Goal: Transaction & Acquisition: Obtain resource

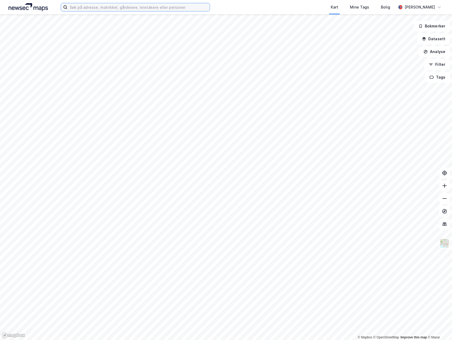
click at [188, 7] on input at bounding box center [138, 7] width 142 height 8
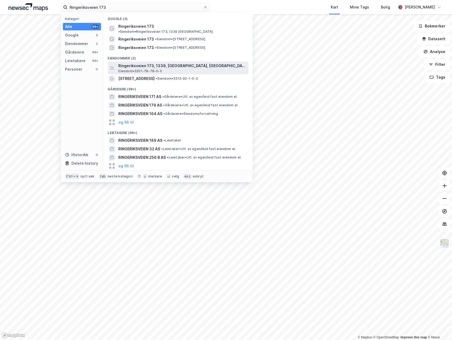
click at [151, 64] on span "Ringeriksveien 173, 1339, [GEOGRAPHIC_DATA], [GEOGRAPHIC_DATA]" at bounding box center [182, 66] width 128 height 6
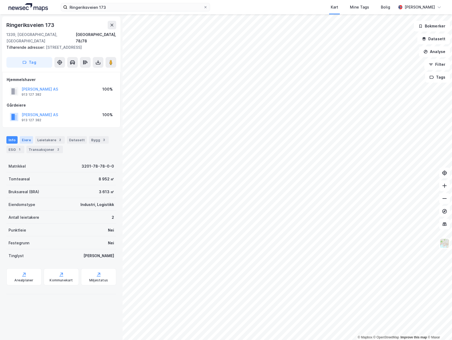
click at [28, 136] on div "Eiere" at bounding box center [26, 139] width 13 height 7
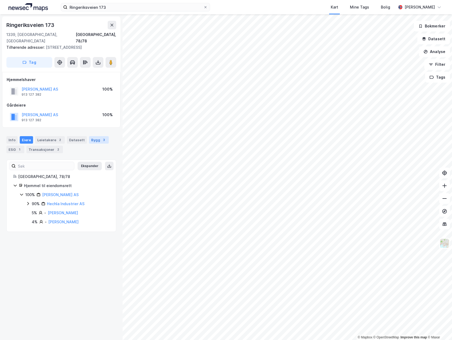
click at [89, 136] on div "Bygg 3" at bounding box center [99, 139] width 20 height 7
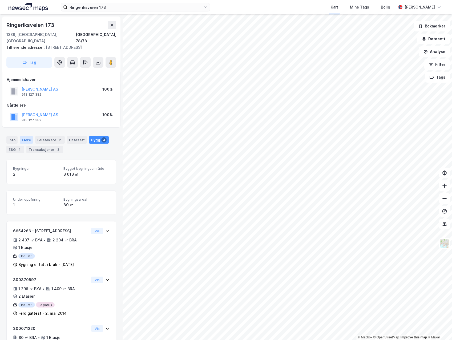
click at [27, 136] on div "Eiere" at bounding box center [26, 139] width 13 height 7
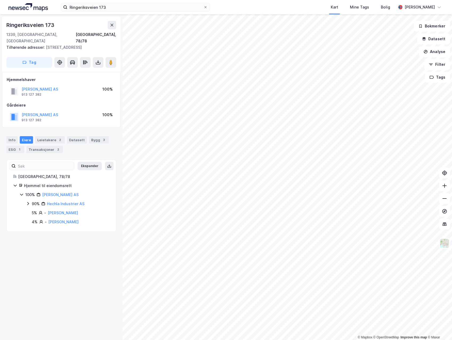
click at [21, 183] on div "Hjemmel til eiendomsrett" at bounding box center [64, 186] width 91 height 6
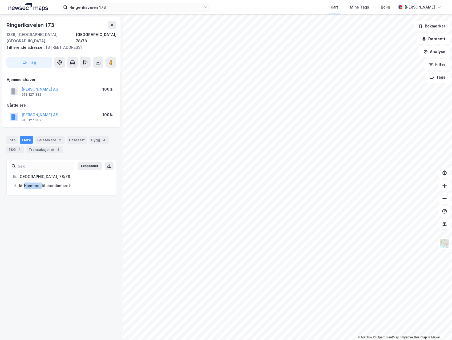
click at [21, 183] on div "Hjemmel til eiendomsrett" at bounding box center [64, 186] width 91 height 6
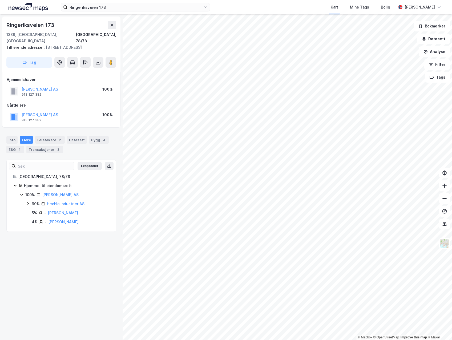
drag, startPoint x: 21, startPoint y: 181, endPoint x: 13, endPoint y: 239, distance: 58.6
click at [13, 239] on div "Ringeriksveien 173 1339, [GEOGRAPHIC_DATA], [GEOGRAPHIC_DATA], 78/78 Tilhørende…" at bounding box center [61, 177] width 123 height 326
click at [63, 44] on div "Tilhørende adresser: [STREET_ADDRESS]" at bounding box center [59, 47] width 106 height 6
click at [31, 146] on div "Transaksjoner 2" at bounding box center [44, 149] width 37 height 7
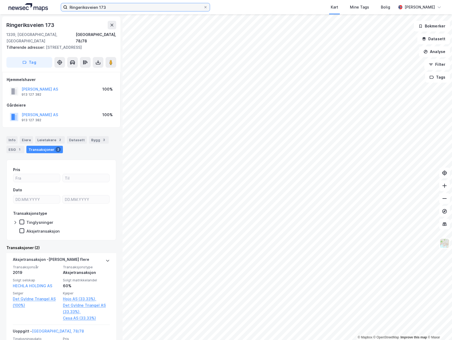
click at [160, 8] on input "Ringeriksveien 173" at bounding box center [135, 7] width 136 height 8
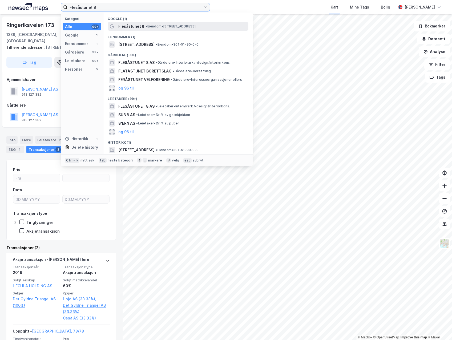
type input "Flesåstunet 8"
click at [147, 29] on div "Flesåstunet 8 • Eiendom • [STREET_ADDRESS]" at bounding box center [182, 26] width 129 height 6
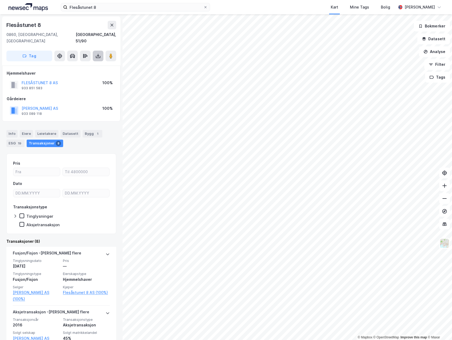
click at [101, 51] on button at bounding box center [98, 56] width 11 height 11
click at [93, 62] on div "Last ned grunnbok" at bounding box center [75, 66] width 57 height 9
click at [91, 73] on div "Last ned matrikkelrapport" at bounding box center [78, 75] width 44 height 4
